Goal: Answer question/provide support: Share knowledge or assist other users

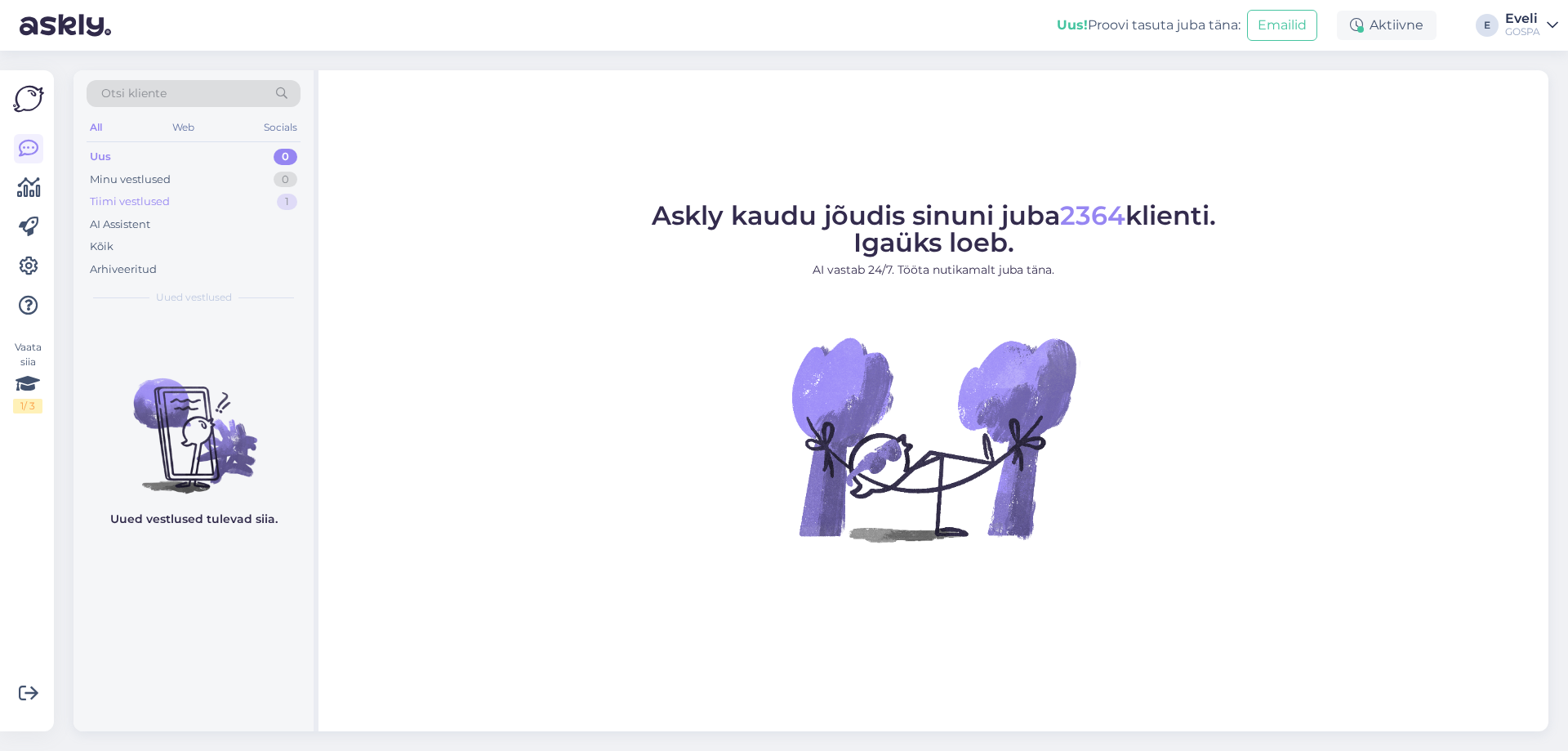
click at [139, 202] on div "Tiimi vestlused" at bounding box center [130, 201] width 80 height 17
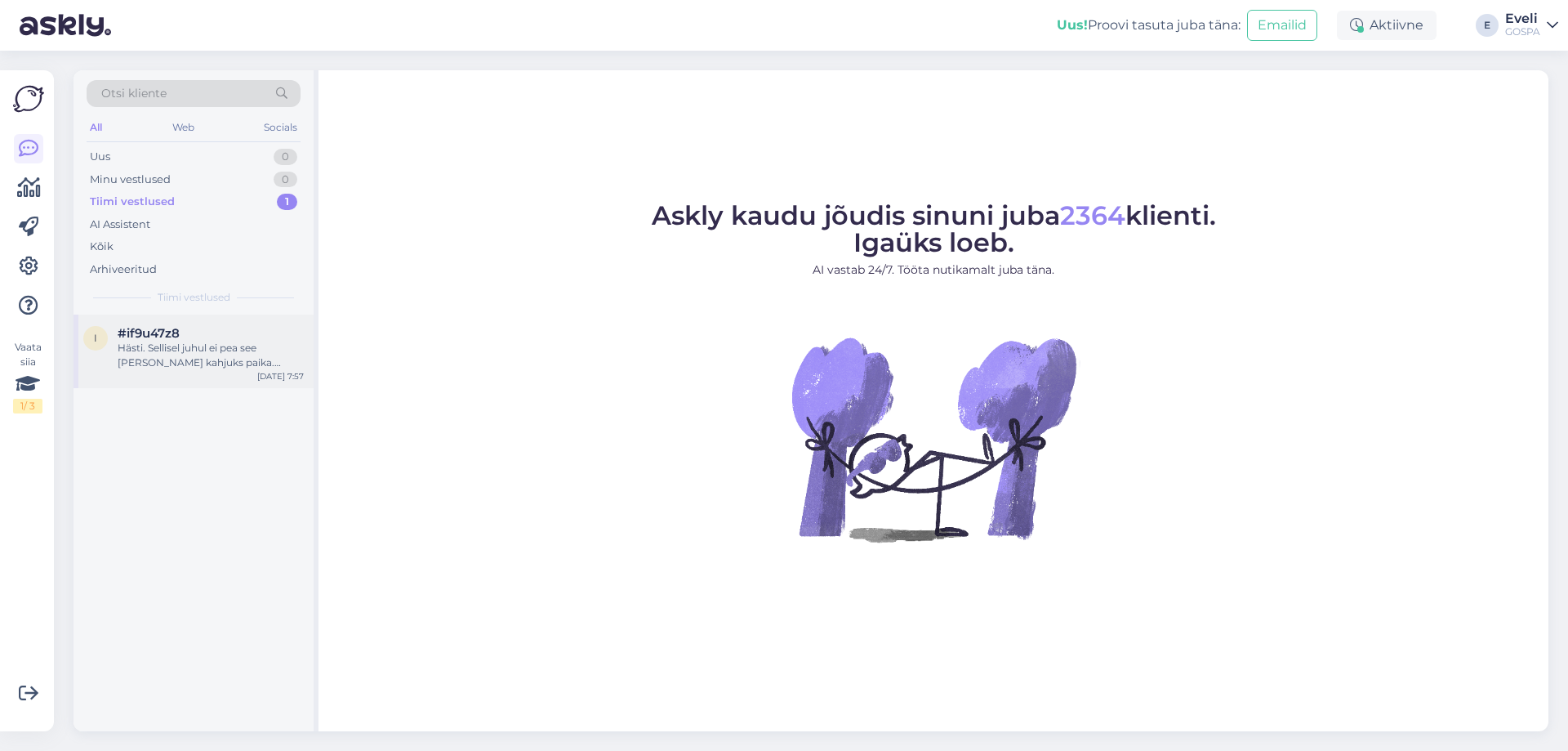
click at [150, 350] on div "Hästi. Sellisel juhul ei pea see [PERSON_NAME] kahjuks paika. Broneerin siis ma…" at bounding box center [211, 356] width 186 height 29
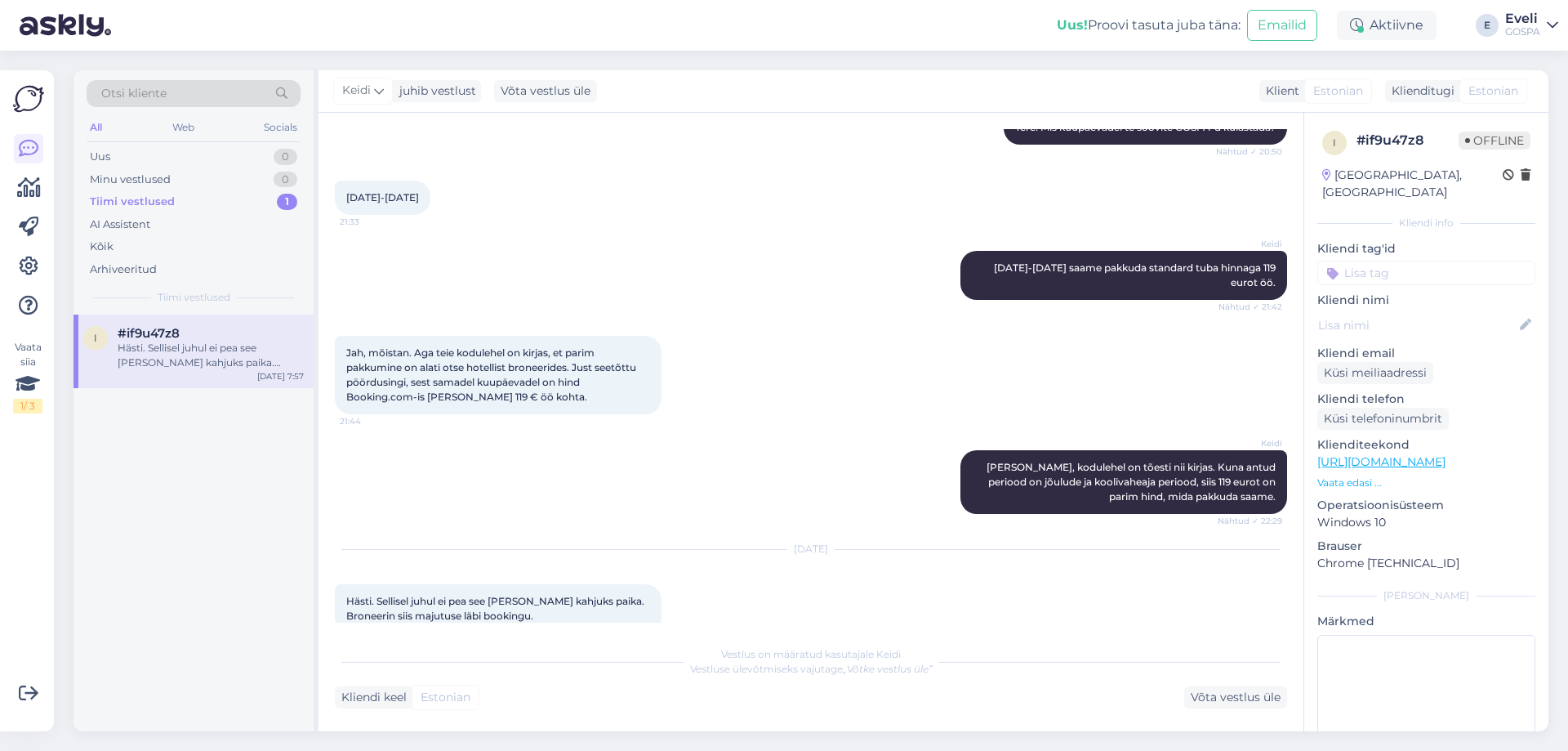
scroll to position [263, 0]
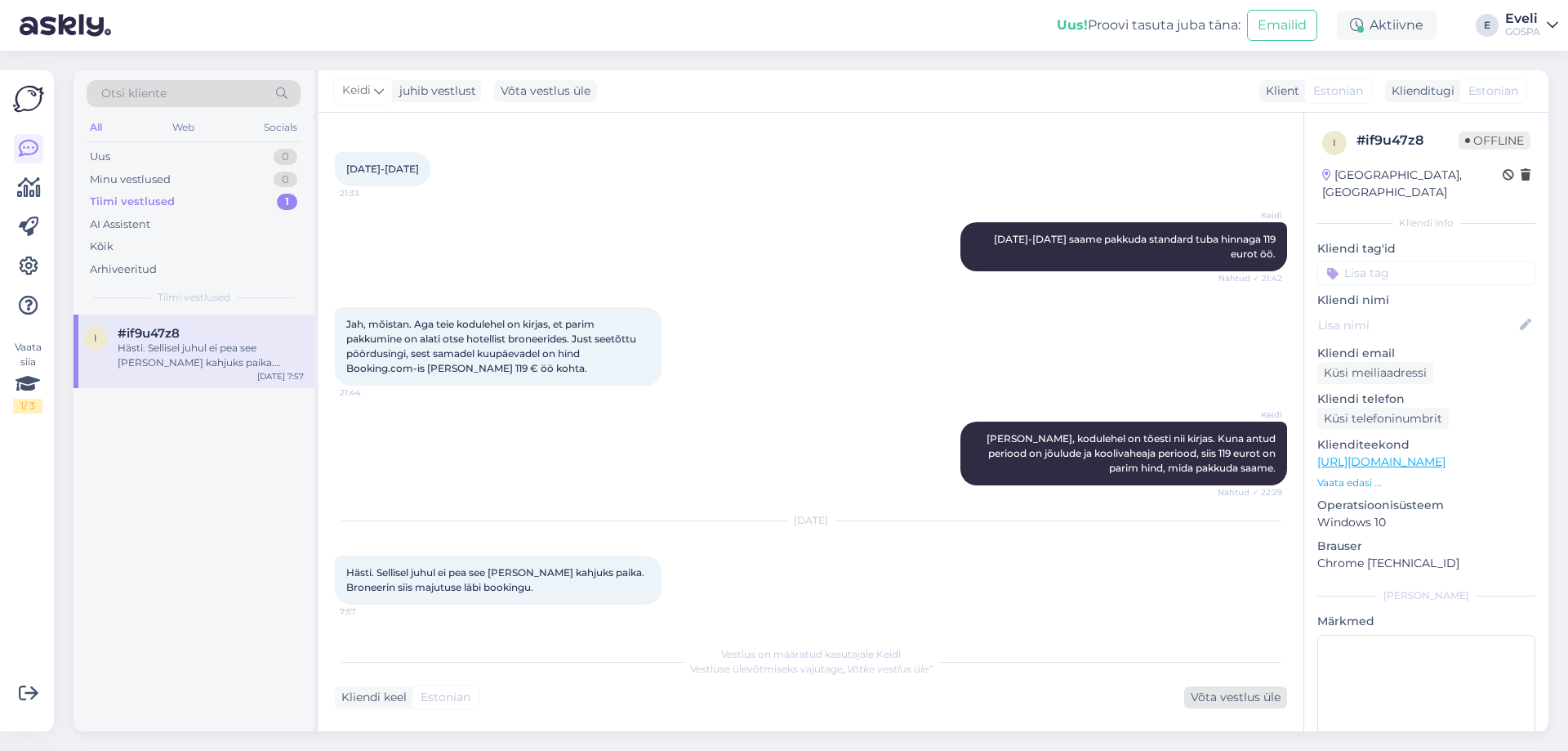
click at [1206, 702] on div "Võta vestlus üle" at bounding box center [1236, 698] width 103 height 22
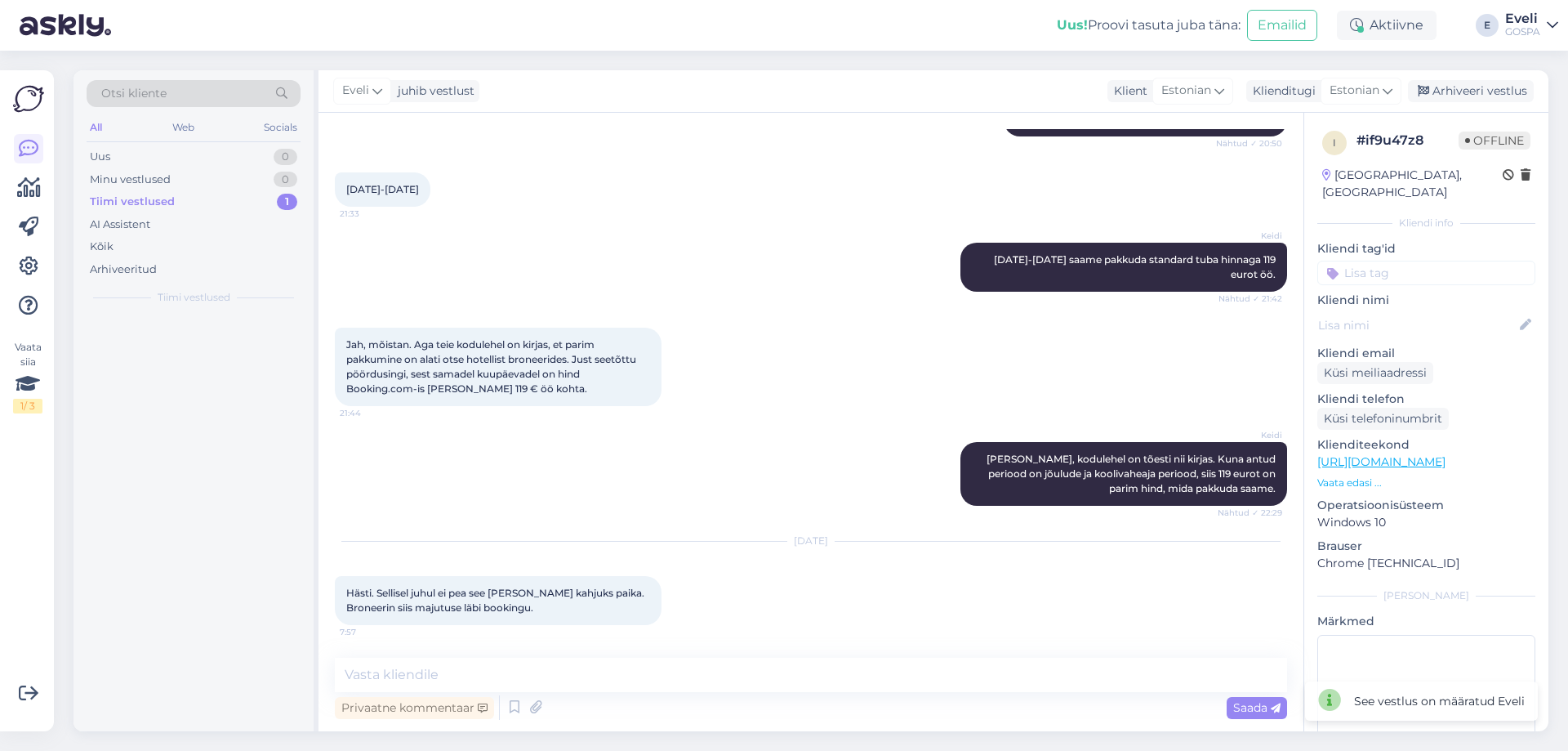
scroll to position [243, 0]
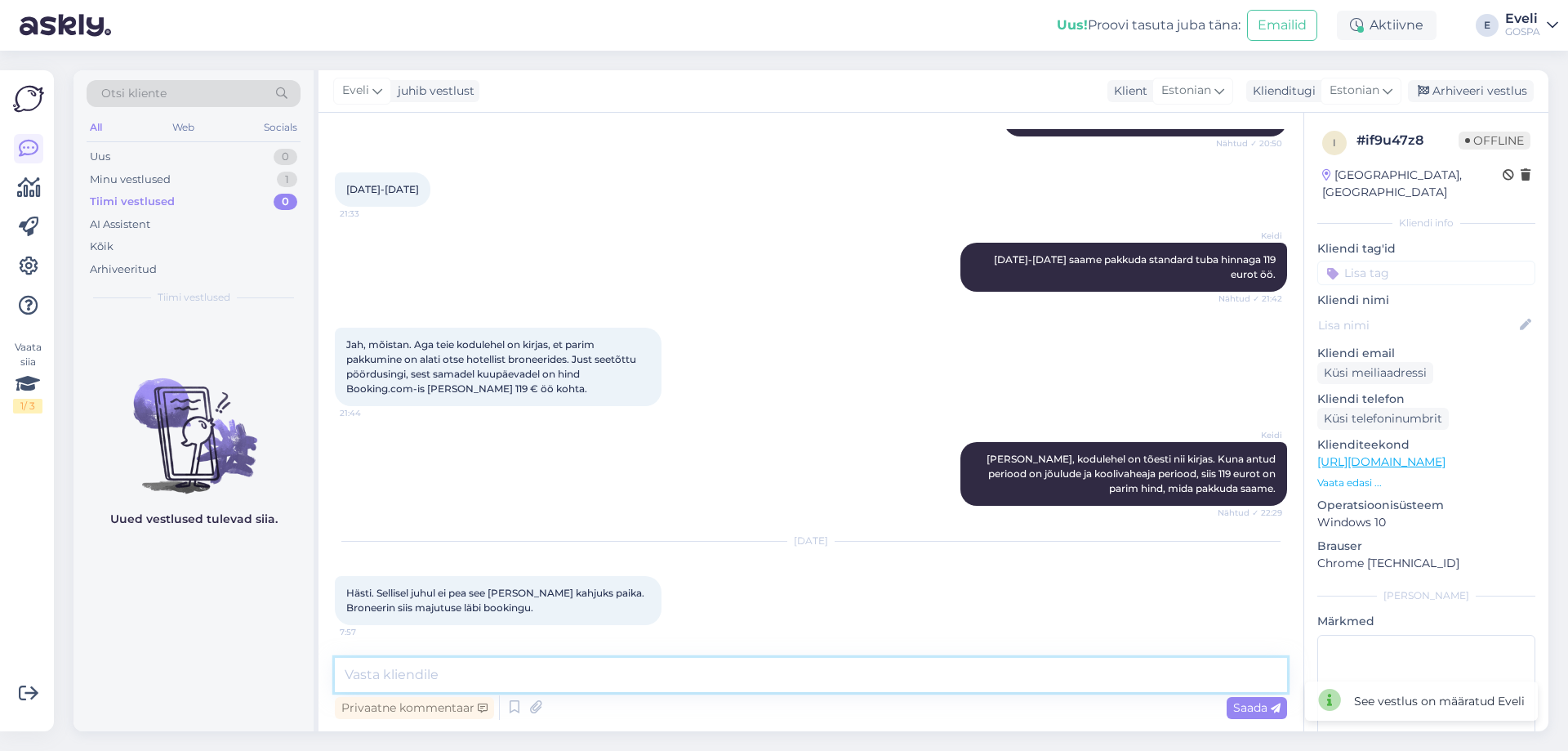
click at [509, 678] on textarea at bounding box center [811, 674] width 952 height 34
click at [1509, 95] on div "Arhiveeri vestlus" at bounding box center [1471, 90] width 126 height 22
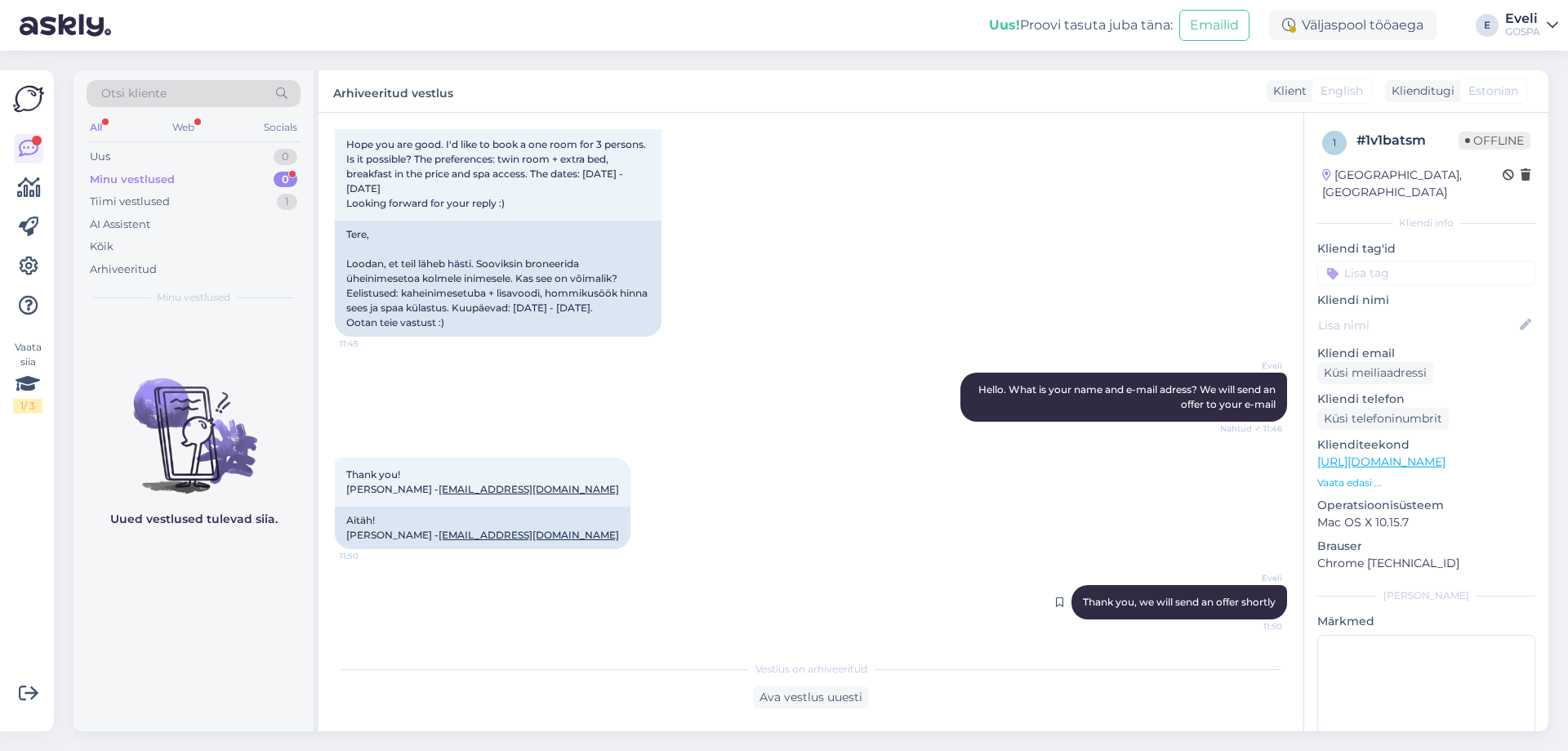
scroll to position [132, 0]
click at [815, 707] on div "Ava vestlus uuesti" at bounding box center [811, 698] width 116 height 22
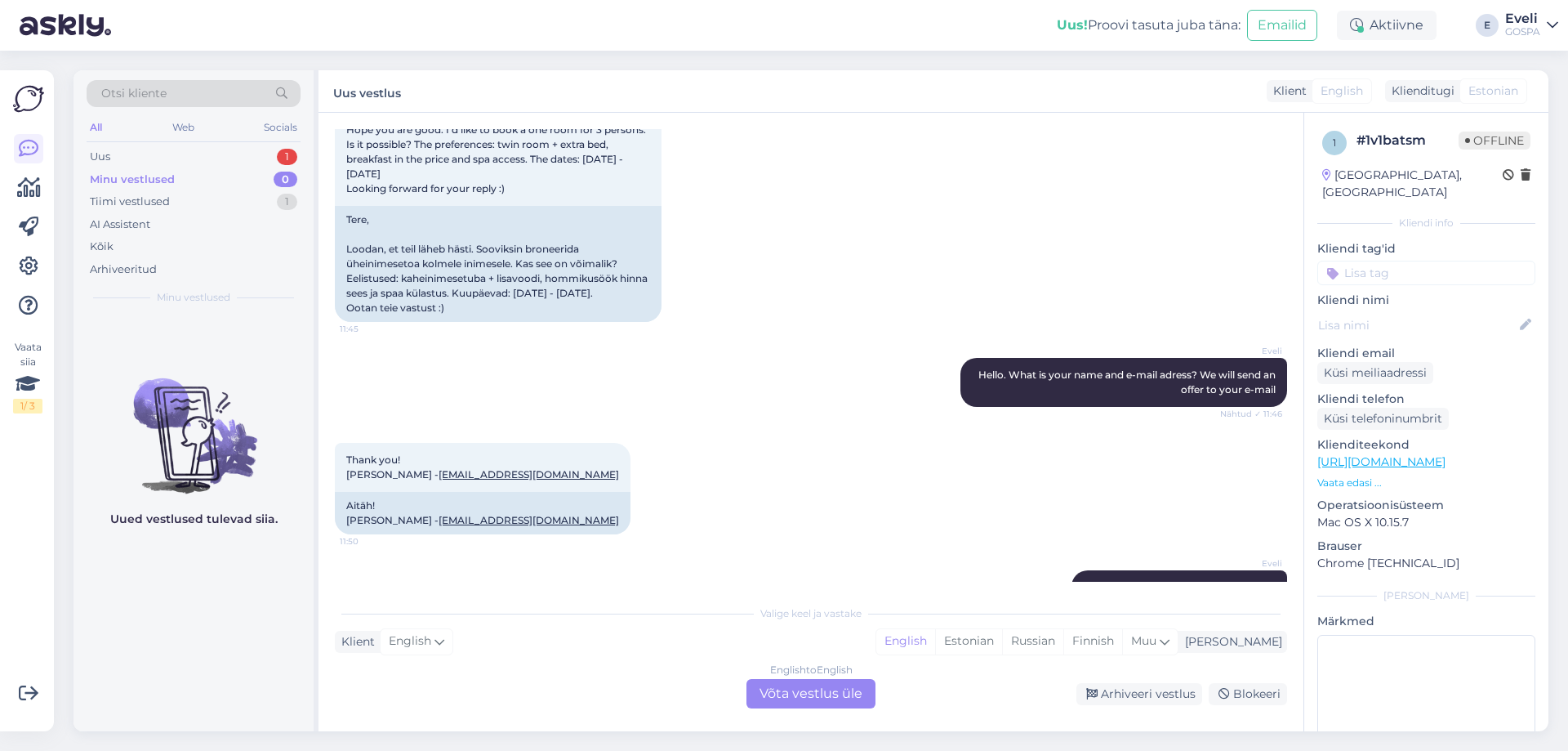
click at [1175, 673] on div "Valige [PERSON_NAME] vastake Klient English Mina English Estonian Russian Finni…" at bounding box center [811, 652] width 952 height 112
click at [1156, 687] on div "Arhiveeri vestlus" at bounding box center [1140, 694] width 126 height 22
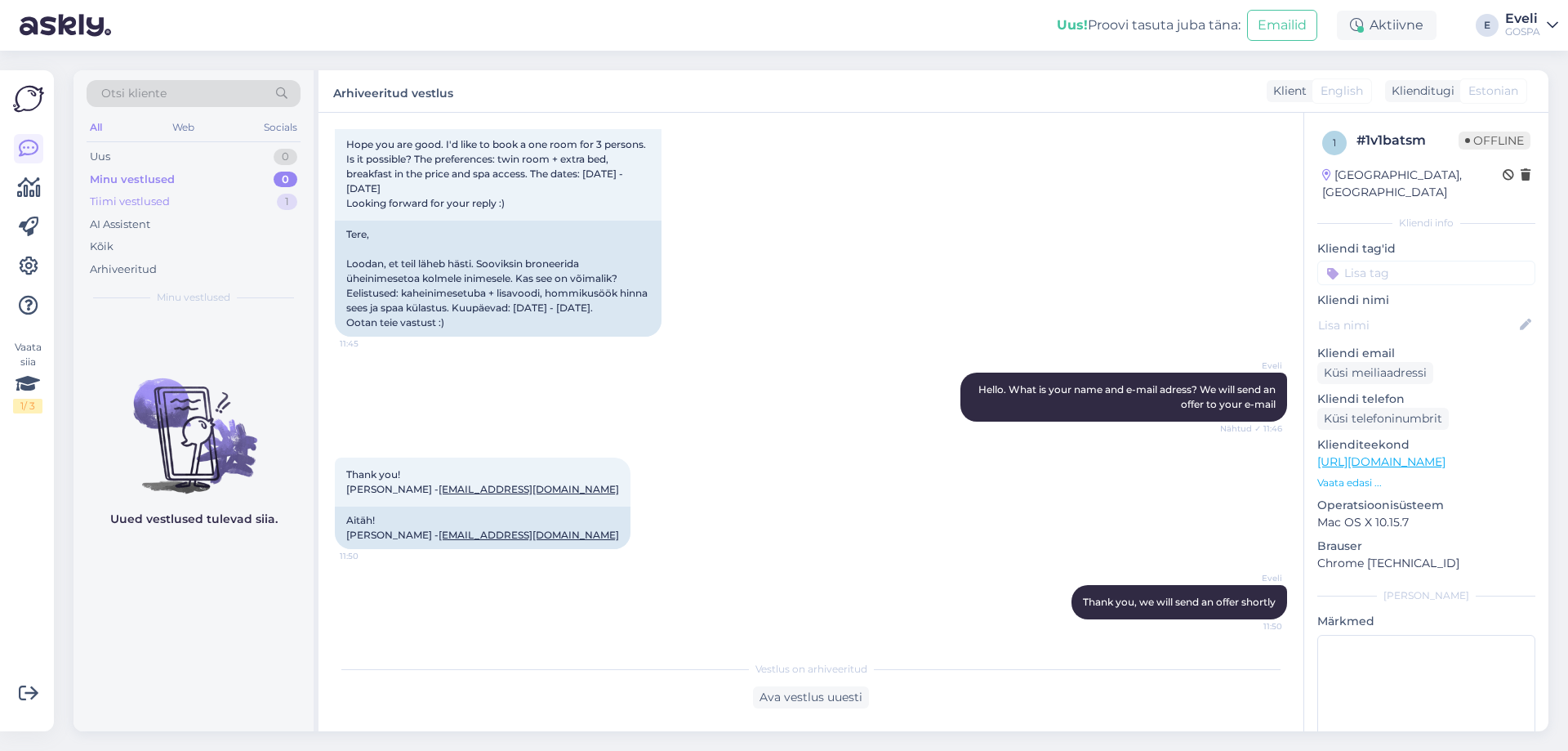
click at [150, 207] on div "Tiimi vestlused" at bounding box center [130, 201] width 80 height 17
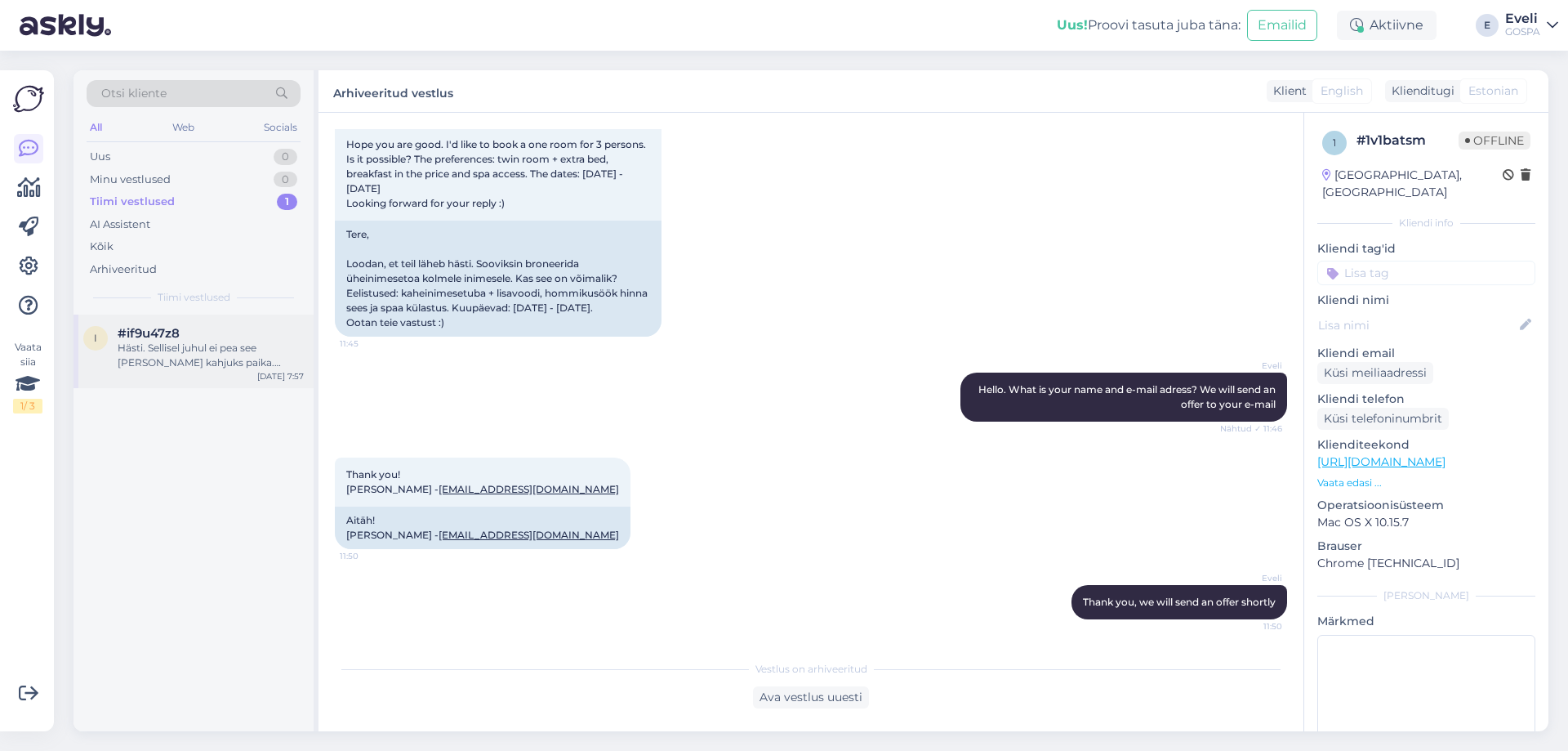
click at [199, 358] on div "Hästi. Sellisel juhul ei pea see [PERSON_NAME] kahjuks paika. Broneerin siis ma…" at bounding box center [211, 356] width 186 height 29
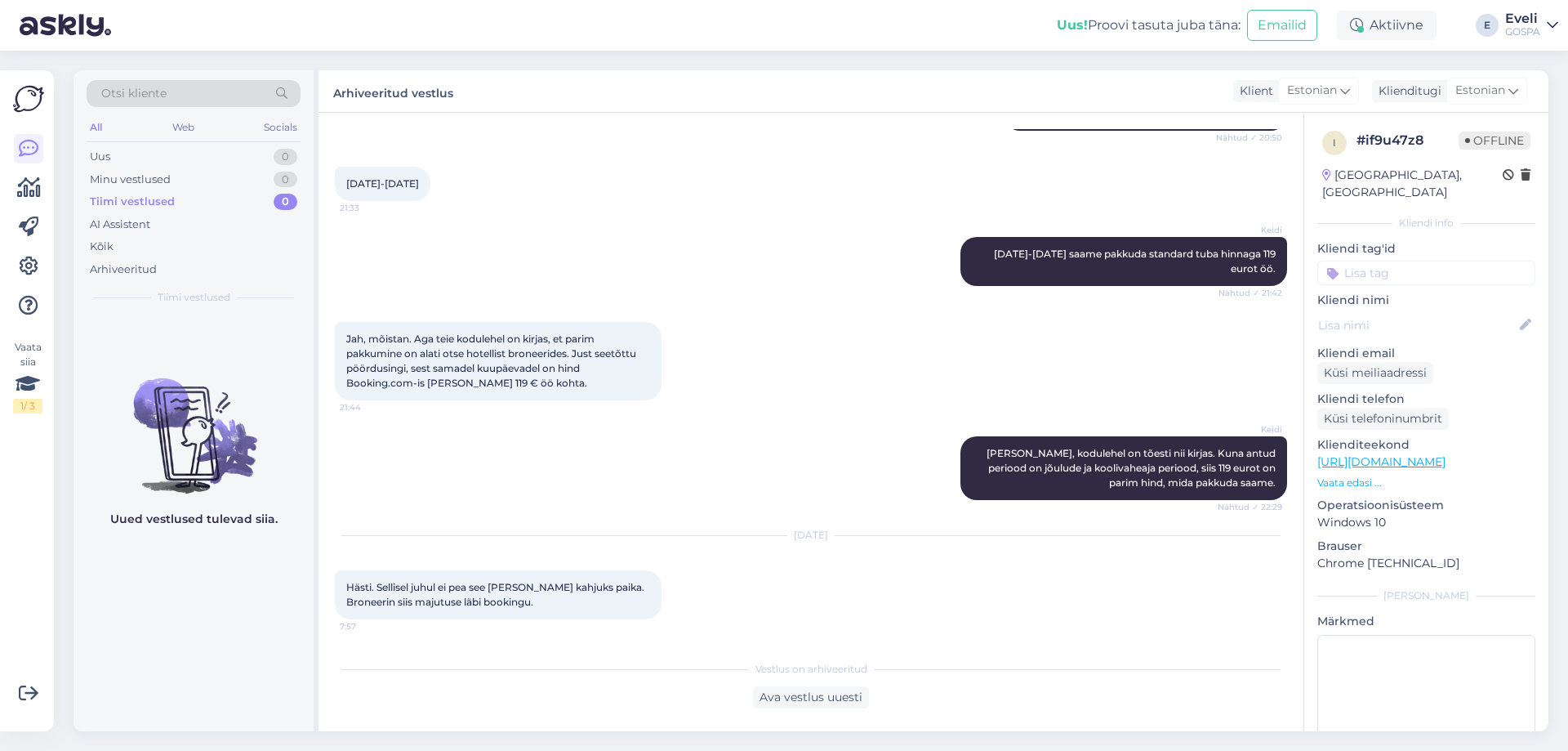
scroll to position [249, 0]
